Goal: Task Accomplishment & Management: Complete application form

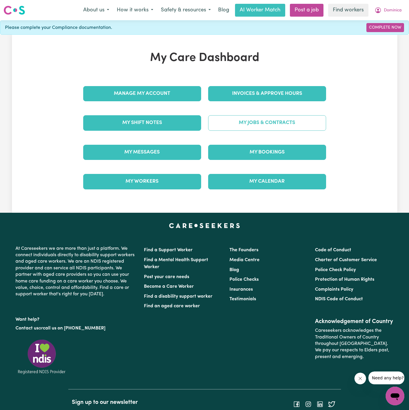
click at [276, 120] on link "My Jobs & Contracts" at bounding box center [267, 122] width 118 height 15
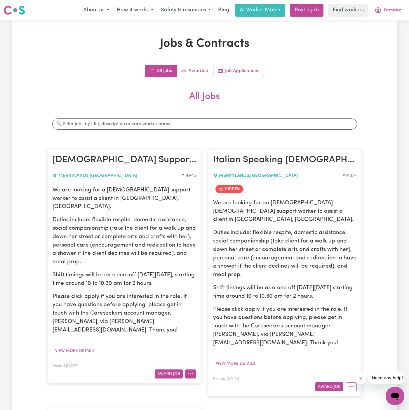
click at [188, 371] on icon "More options" at bounding box center [191, 374] width 6 height 6
click at [213, 320] on link "Hide Job" at bounding box center [208, 326] width 46 height 12
click at [85, 347] on button "View more details" at bounding box center [75, 351] width 45 height 9
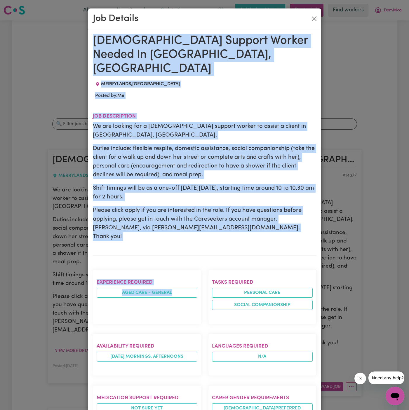
drag, startPoint x: 94, startPoint y: 37, endPoint x: 177, endPoint y: 290, distance: 265.7
click at [177, 290] on div "[DEMOGRAPHIC_DATA] Support Worker Needed In [GEOGRAPHIC_DATA], [GEOGRAPHIC_DATA…" at bounding box center [205, 333] width 224 height 599
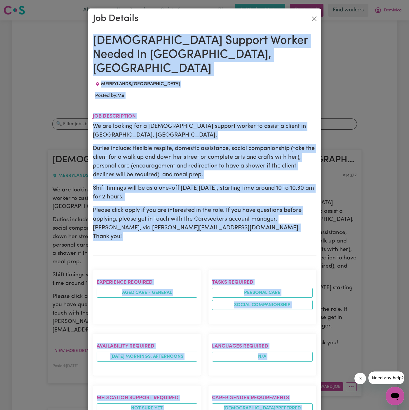
scroll to position [201, 0]
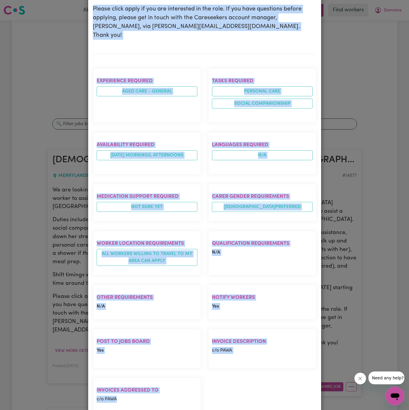
copy div "[DEMOGRAPHIC_DATA] Support Worker Needed In [GEOGRAPHIC_DATA], [GEOGRAPHIC_DATA…"
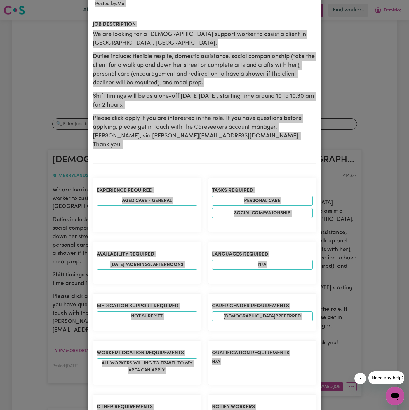
scroll to position [0, 0]
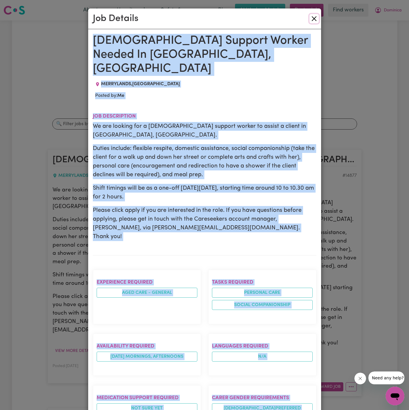
click at [313, 16] on button "Close" at bounding box center [313, 18] width 9 height 9
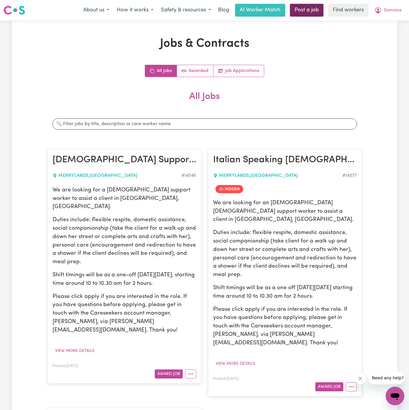
click at [315, 8] on link "Post a job" at bounding box center [307, 10] width 34 height 13
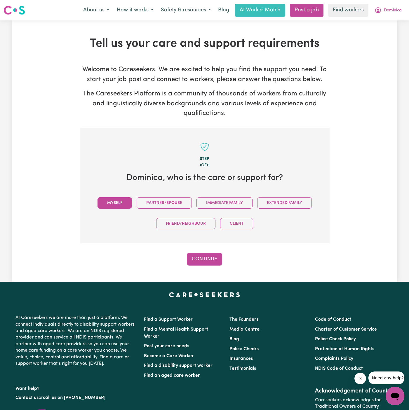
click at [103, 201] on button "Myself" at bounding box center [115, 202] width 34 height 11
click at [201, 258] on button "Continue" at bounding box center [204, 259] width 35 height 13
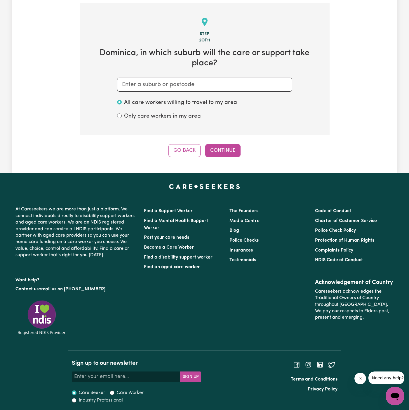
scroll to position [126, 0]
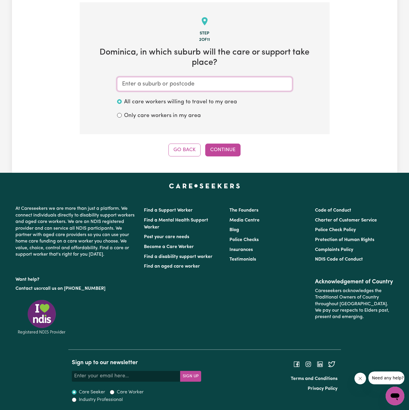
click at [175, 87] on input "text" at bounding box center [204, 84] width 175 height 14
type input "merryla"
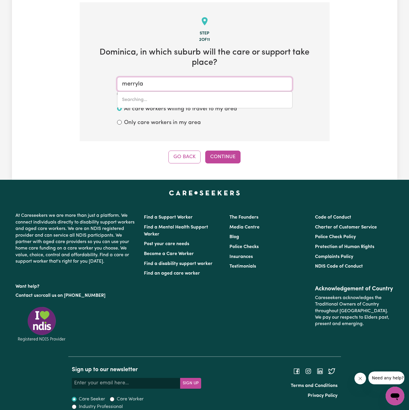
type input "merrylaNDS, [GEOGRAPHIC_DATA], 2160"
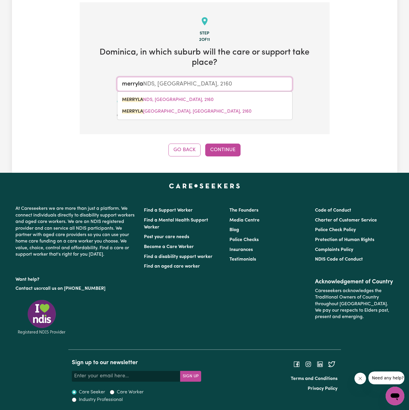
click at [215, 93] on div "MERRYLA NDS, [GEOGRAPHIC_DATA], [STREET_ADDRESS]" at bounding box center [204, 105] width 175 height 29
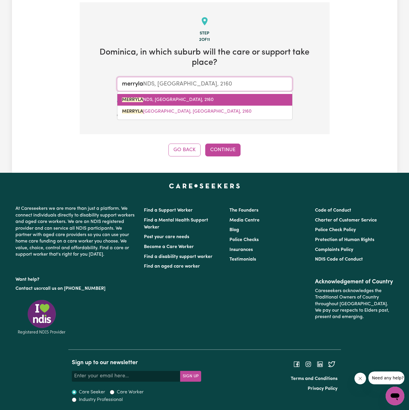
click at [215, 98] on link "MERRYLA NDS, [GEOGRAPHIC_DATA], 2160" at bounding box center [204, 100] width 175 height 12
type input "[GEOGRAPHIC_DATA], [GEOGRAPHIC_DATA], 2160"
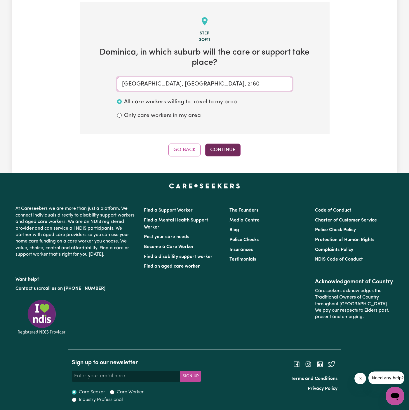
type input "[GEOGRAPHIC_DATA], [GEOGRAPHIC_DATA], 2160"
click at [229, 149] on button "Continue" at bounding box center [222, 150] width 35 height 13
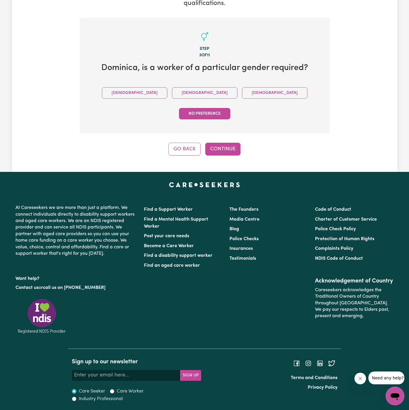
scroll to position [88, 0]
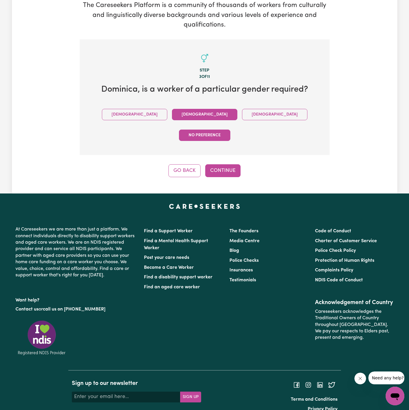
click at [172, 118] on button "[DEMOGRAPHIC_DATA]" at bounding box center [204, 114] width 65 height 11
click at [220, 164] on button "Continue" at bounding box center [222, 170] width 35 height 13
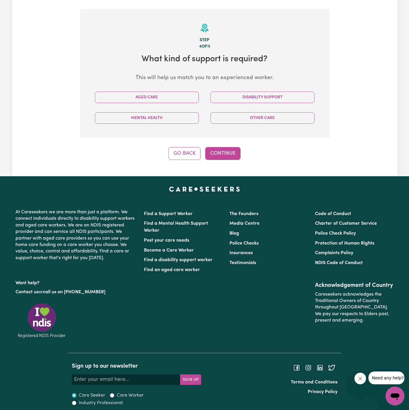
scroll to position [122, 0]
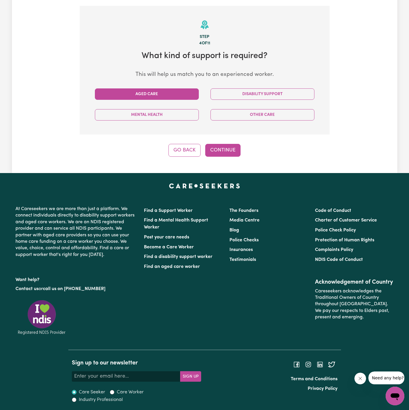
click at [177, 95] on button "Aged Care" at bounding box center [147, 93] width 104 height 11
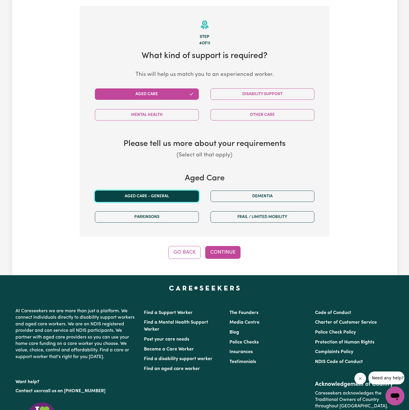
click at [171, 195] on button "Aged care - General" at bounding box center [147, 196] width 104 height 11
click at [224, 249] on button "Continue" at bounding box center [222, 252] width 35 height 13
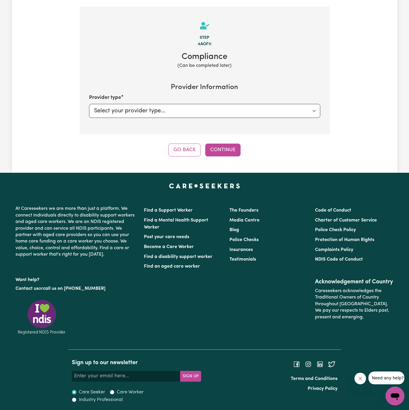
click at [230, 157] on div "Tell us your care and support requirements Welcome to Careseekers. We are excit…" at bounding box center [204, 36] width 385 height 274
click at [223, 147] on button "Continue" at bounding box center [222, 150] width 35 height 13
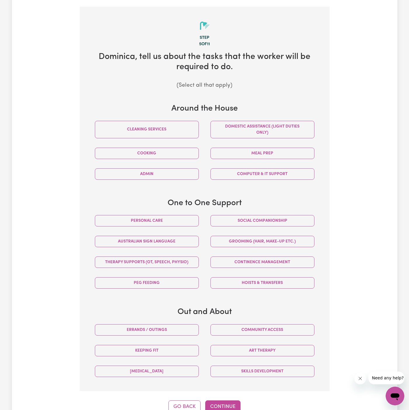
scroll to position [128, 0]
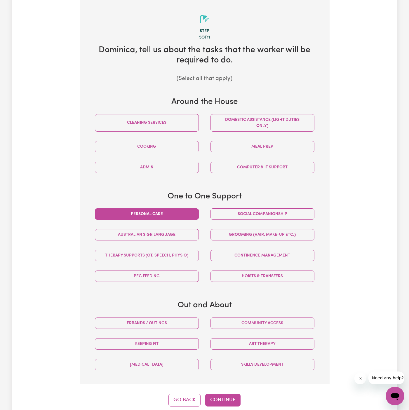
click at [190, 212] on button "Personal care" at bounding box center [147, 213] width 104 height 11
click at [275, 217] on button "Social companionship" at bounding box center [262, 213] width 104 height 11
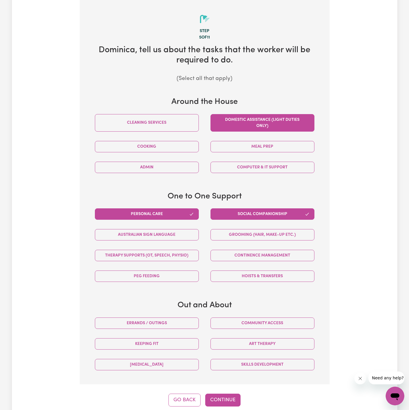
click at [268, 126] on button "Domestic assistance (light duties only)" at bounding box center [262, 123] width 104 height 18
click at [260, 147] on button "Meal prep" at bounding box center [262, 146] width 104 height 11
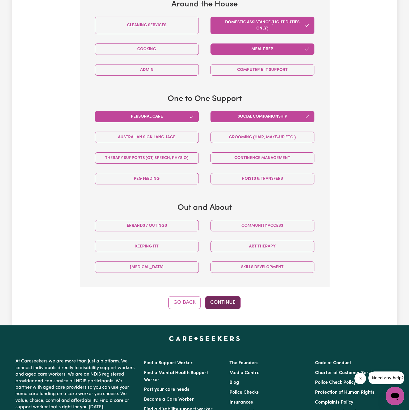
click at [224, 301] on button "Continue" at bounding box center [222, 302] width 35 height 13
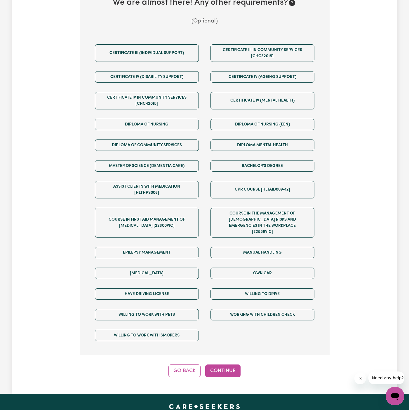
scroll to position [179, 0]
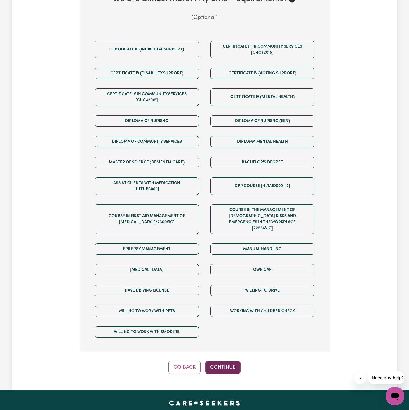
click at [227, 361] on button "Continue" at bounding box center [222, 367] width 35 height 13
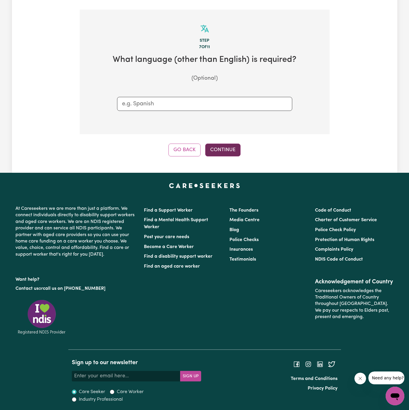
click at [225, 148] on button "Continue" at bounding box center [222, 150] width 35 height 13
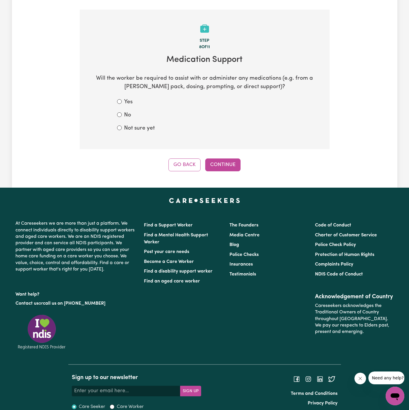
scroll to position [128, 0]
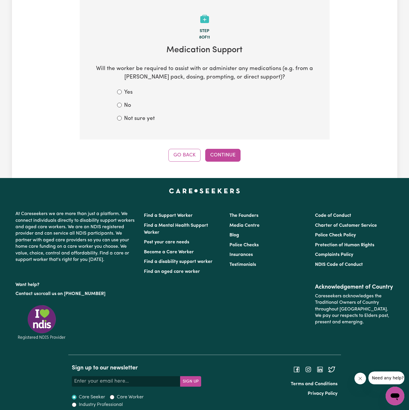
click at [142, 119] on label "Not sure yet" at bounding box center [139, 119] width 31 height 8
click at [122, 119] on input "Not sure yet" at bounding box center [119, 118] width 5 height 5
radio input "true"
click at [216, 149] on button "Continue" at bounding box center [222, 155] width 35 height 13
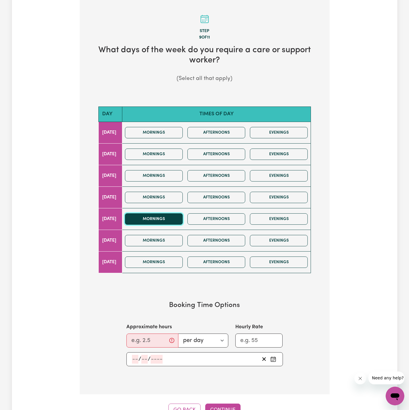
click at [172, 218] on button "Mornings" at bounding box center [154, 218] width 58 height 11
click at [224, 223] on button "Afternoons" at bounding box center [216, 218] width 58 height 11
click at [148, 337] on input "Approximate hours" at bounding box center [152, 341] width 52 height 14
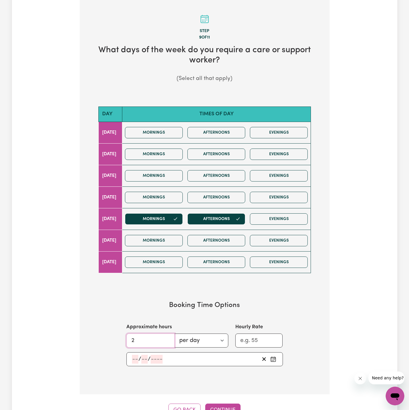
type input "2"
click at [135, 358] on input "number" at bounding box center [135, 359] width 6 height 9
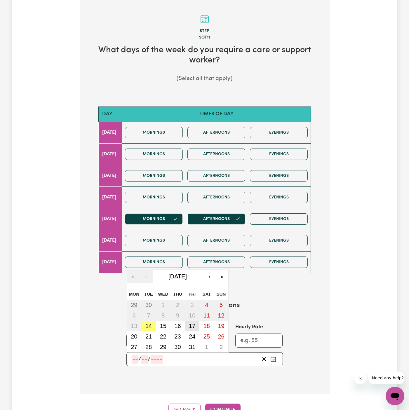
click at [191, 325] on abbr "17" at bounding box center [192, 326] width 6 height 6
type input "[DATE]"
type input "17"
type input "10"
type input "2025"
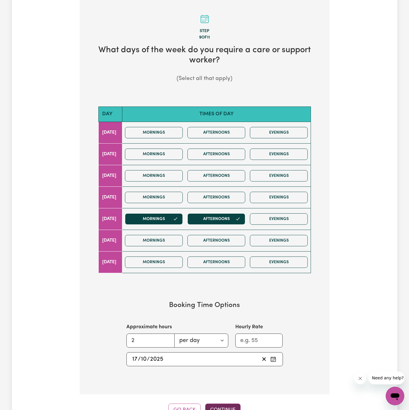
click at [221, 405] on button "Continue" at bounding box center [222, 410] width 35 height 13
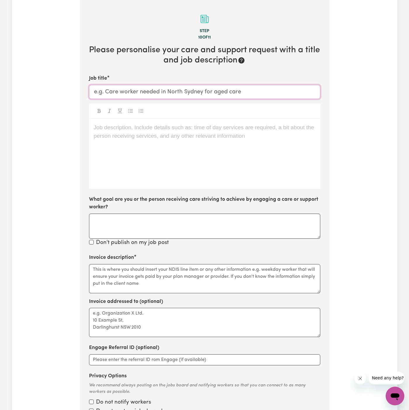
click at [206, 91] on input "Job title" at bounding box center [204, 92] width 231 height 14
paste input "[DEMOGRAPHIC_DATA] Support Worker Needed In [GEOGRAPHIC_DATA], [GEOGRAPHIC_DATA]"
type input "[DEMOGRAPHIC_DATA] Support Worker Needed In [GEOGRAPHIC_DATA], [GEOGRAPHIC_DATA]"
click at [269, 164] on div "Job description. Include details such as: time of day services are required, a …" at bounding box center [204, 154] width 231 height 70
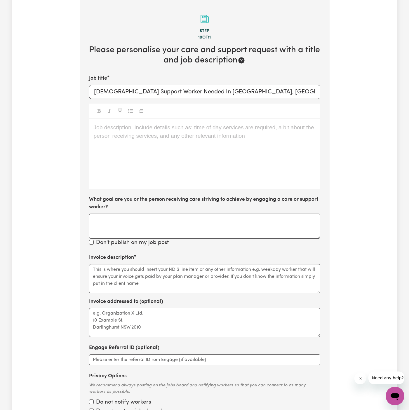
click at [269, 164] on div "Job description. Include details such as: time of day services are required, a …" at bounding box center [204, 154] width 231 height 70
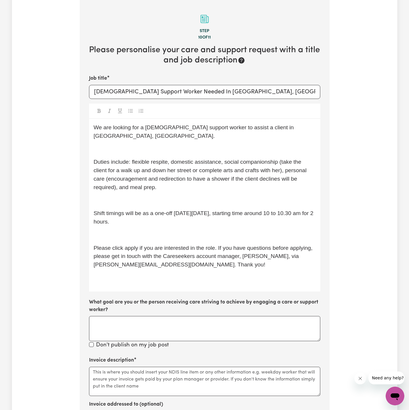
click at [196, 145] on p "﻿" at bounding box center [205, 149] width 222 height 8
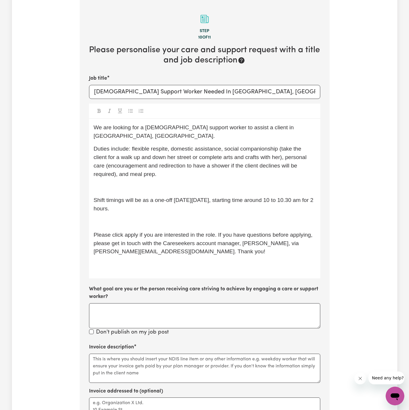
click at [193, 172] on div "We are looking for a [DEMOGRAPHIC_DATA] support worker to assist a client in [G…" at bounding box center [204, 199] width 231 height 160
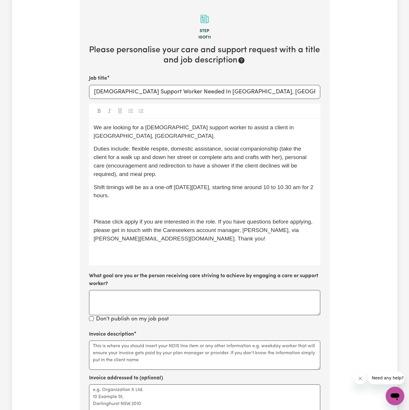
click at [187, 193] on div "We are looking for a [DEMOGRAPHIC_DATA] support worker to assist a client in [G…" at bounding box center [204, 192] width 231 height 147
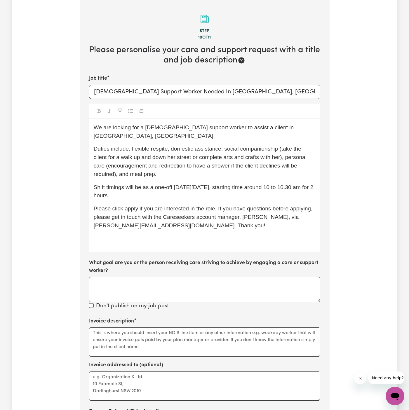
click at [187, 193] on div "We are looking for a [DEMOGRAPHIC_DATA] support worker to assist a client in [G…" at bounding box center [204, 186] width 231 height 134
drag, startPoint x: 180, startPoint y: 180, endPoint x: 156, endPoint y: 180, distance: 23.9
click at [156, 184] on span "Shift timings will be as a one-off [DATE][DATE], starting time around 10 to 10.…" at bounding box center [204, 191] width 221 height 15
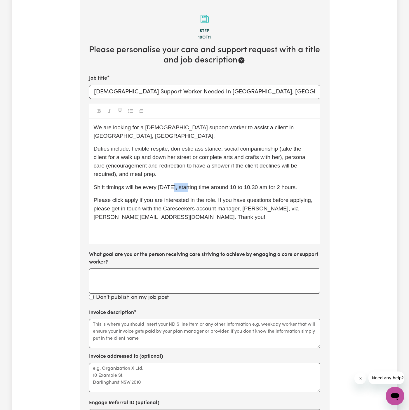
drag, startPoint x: 190, startPoint y: 179, endPoint x: 170, endPoint y: 179, distance: 19.3
click at [170, 184] on span "Shift timings will be every [DATE], starting time around 10 to 10.30 am for 2 h…" at bounding box center [195, 187] width 203 height 6
click at [272, 184] on span "Shift timings will be every [DATE], starting time around 10 to 10.30 am for 2 h…" at bounding box center [195, 187] width 203 height 6
click at [304, 183] on p "Shift timings will be every [DATE], starting time around 10 to 10.30 am for 2 h…" at bounding box center [205, 187] width 222 height 8
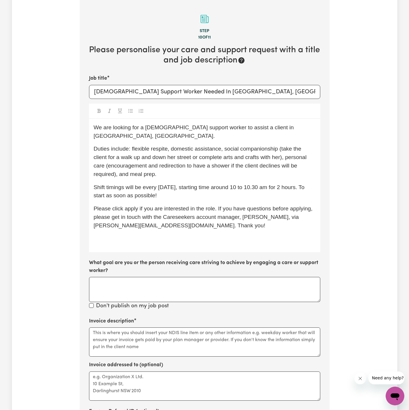
click at [128, 206] on span "Please click apply if you are interested in the role. If you have questions bef…" at bounding box center [204, 217] width 220 height 23
click at [204, 235] on p "﻿" at bounding box center [205, 239] width 222 height 8
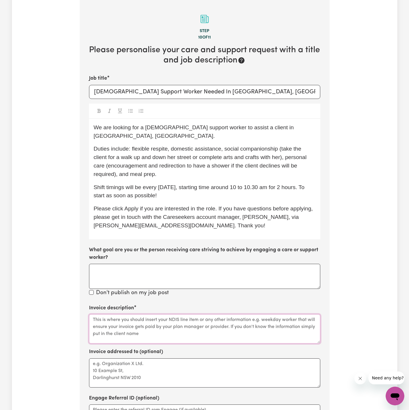
click at [214, 320] on textarea "Invoice description" at bounding box center [204, 328] width 231 height 29
paste textarea "domestic assistance, social companionship (take the client for a walk up and do…"
click at [94, 314] on textarea "domestic assistance, social companionship (take the client for a walk up and do…" at bounding box center [204, 328] width 231 height 29
click at [143, 314] on textarea "domestic assistance, social companionship (take the client for a walk up and do…" at bounding box center [204, 328] width 231 height 29
drag, startPoint x: 184, startPoint y: 311, endPoint x: 146, endPoint y: 318, distance: 38.8
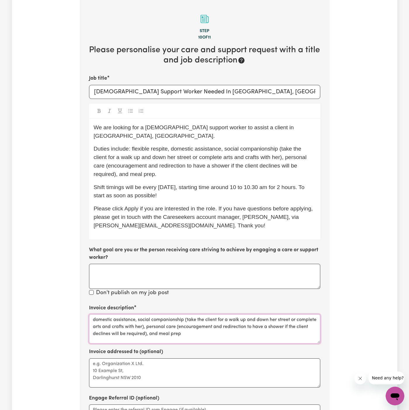
click at [146, 318] on textarea "domestic assistance, social companionship (take the client for a walk up and do…" at bounding box center [204, 328] width 231 height 29
drag, startPoint x: 217, startPoint y: 311, endPoint x: 188, endPoint y: 317, distance: 28.9
click at [188, 317] on textarea "domestic assistance, social companionship, personal care (encouragement and red…" at bounding box center [204, 328] width 231 height 29
click at [207, 328] on textarea "domestic assistance, social companionship, personal care and meal prep" at bounding box center [204, 328] width 231 height 29
type textarea "domestic assistance, social companionship, personal care and meal prep"
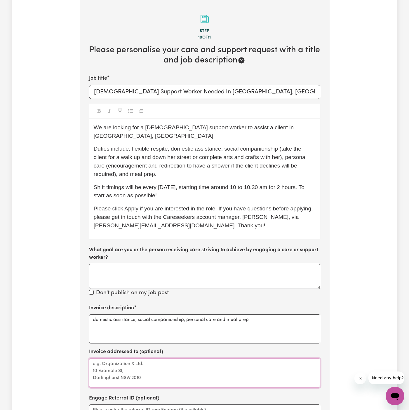
click at [180, 358] on textarea "Invoice addressed to (optional)" at bounding box center [204, 372] width 231 height 29
click at [188, 358] on textarea "Invoice addressed to (optional)" at bounding box center [204, 372] width 231 height 29
paste textarea "c/o PAWA"
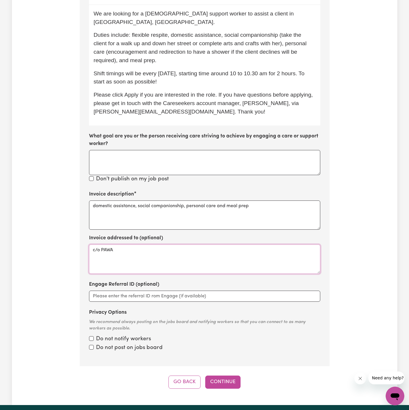
scroll to position [243, 0]
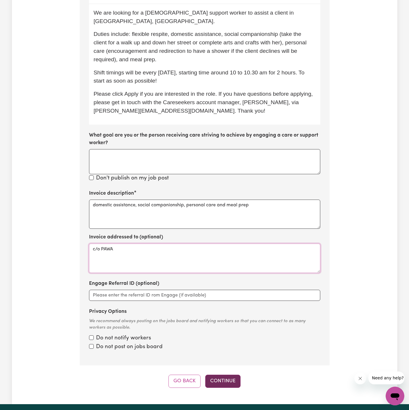
type textarea "c/o PAWA"
click at [228, 376] on button "Continue" at bounding box center [222, 381] width 35 height 13
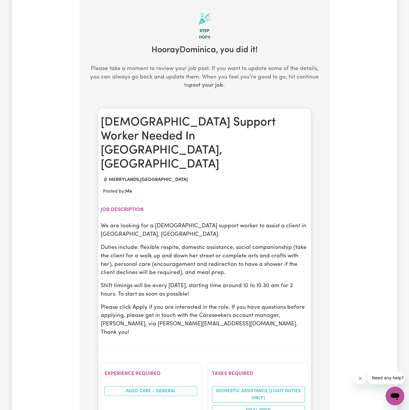
scroll to position [128, 0]
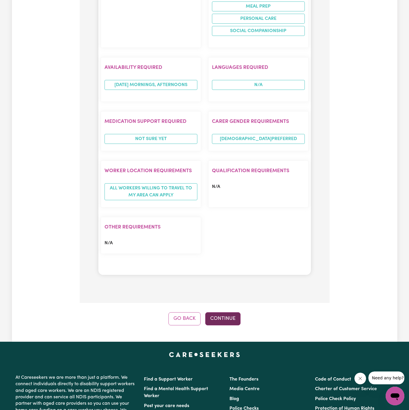
click at [227, 312] on button "Continue" at bounding box center [222, 318] width 35 height 13
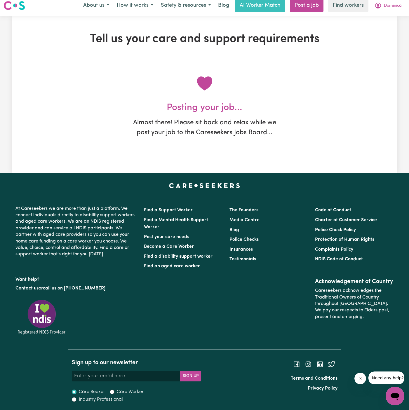
scroll to position [0, 0]
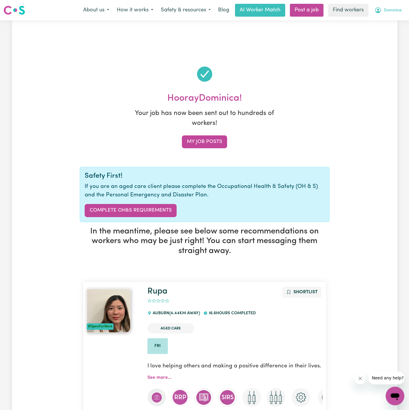
click at [391, 8] on span "Dominica" at bounding box center [393, 10] width 18 height 6
click at [390, 25] on link "My Dashboard" at bounding box center [382, 22] width 46 height 11
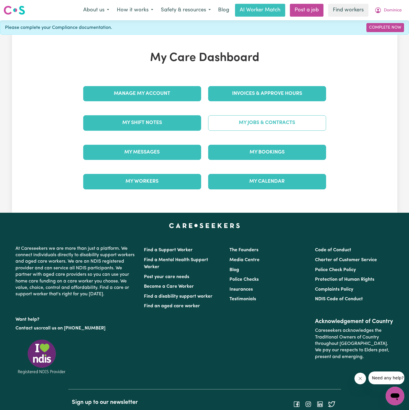
click at [276, 120] on link "My Jobs & Contracts" at bounding box center [267, 122] width 118 height 15
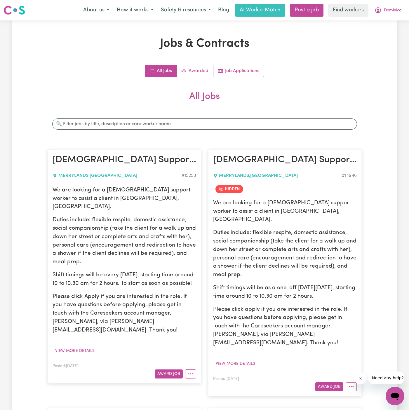
click at [75, 200] on p "We are looking for a [DEMOGRAPHIC_DATA] support worker to assist a client in [G…" at bounding box center [125, 198] width 144 height 25
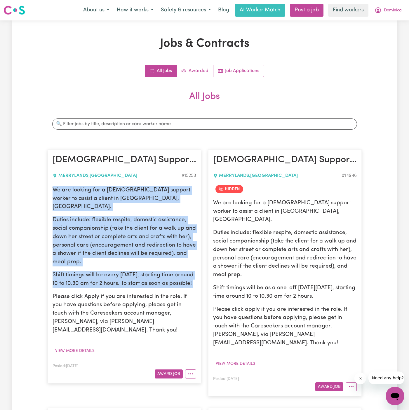
drag, startPoint x: 51, startPoint y: 188, endPoint x: 191, endPoint y: 279, distance: 167.4
click at [191, 279] on article "[DEMOGRAPHIC_DATA] Support Worker Needed In [GEOGRAPHIC_DATA], [GEOGRAPHIC_DATA…" at bounding box center [125, 266] width 154 height 234
copy div "We are looking for a [DEMOGRAPHIC_DATA] support worker to assist a client in [G…"
click at [397, 11] on span "Dominica" at bounding box center [393, 10] width 18 height 6
click at [397, 19] on link "My Dashboard" at bounding box center [382, 22] width 46 height 11
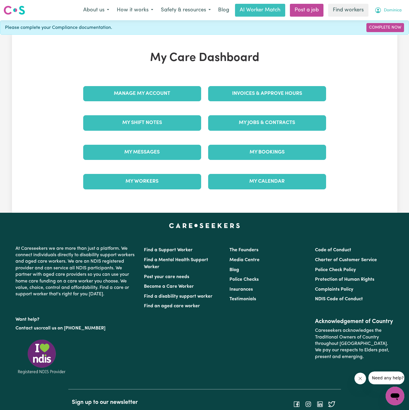
click at [392, 11] on span "Dominica" at bounding box center [393, 10] width 18 height 6
click at [392, 33] on link "Logout" at bounding box center [382, 33] width 46 height 11
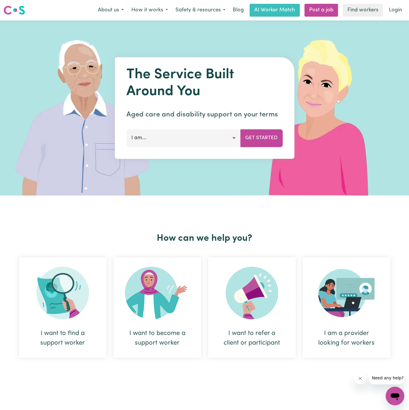
click at [396, 4] on div "Menu About us How it works Safety & resources Blog AI Worker Match Post a job F…" at bounding box center [204, 10] width 409 height 13
click at [393, 10] on link "Login" at bounding box center [395, 10] width 20 height 13
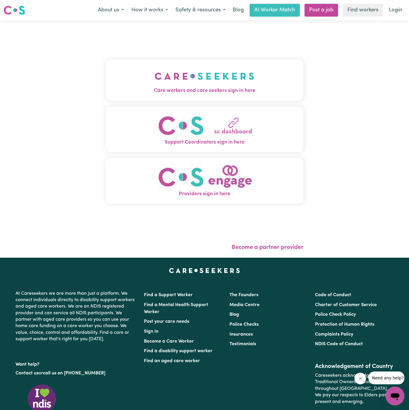
click at [194, 62] on button "Care workers and care seekers sign in here" at bounding box center [205, 80] width 198 height 41
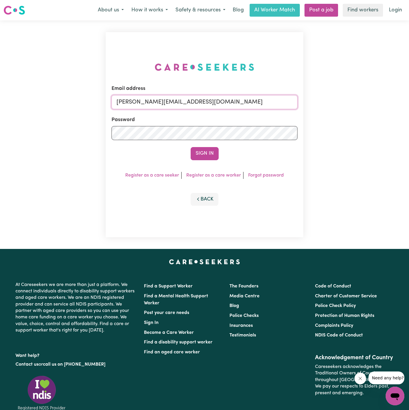
click at [208, 104] on input "[PERSON_NAME][EMAIL_ADDRESS][DOMAIN_NAME]" at bounding box center [205, 102] width 186 height 14
drag, startPoint x: 145, startPoint y: 104, endPoint x: 341, endPoint y: 112, distance: 196.0
click at [341, 112] on div "Email address [EMAIL_ADDRESS][DOMAIN_NAME] Password Sign In Register as a care …" at bounding box center [204, 134] width 409 height 229
type input "[EMAIL_ADDRESS][DOMAIN_NAME]"
click at [205, 156] on button "Sign In" at bounding box center [205, 153] width 28 height 13
